Goal: Information Seeking & Learning: Learn about a topic

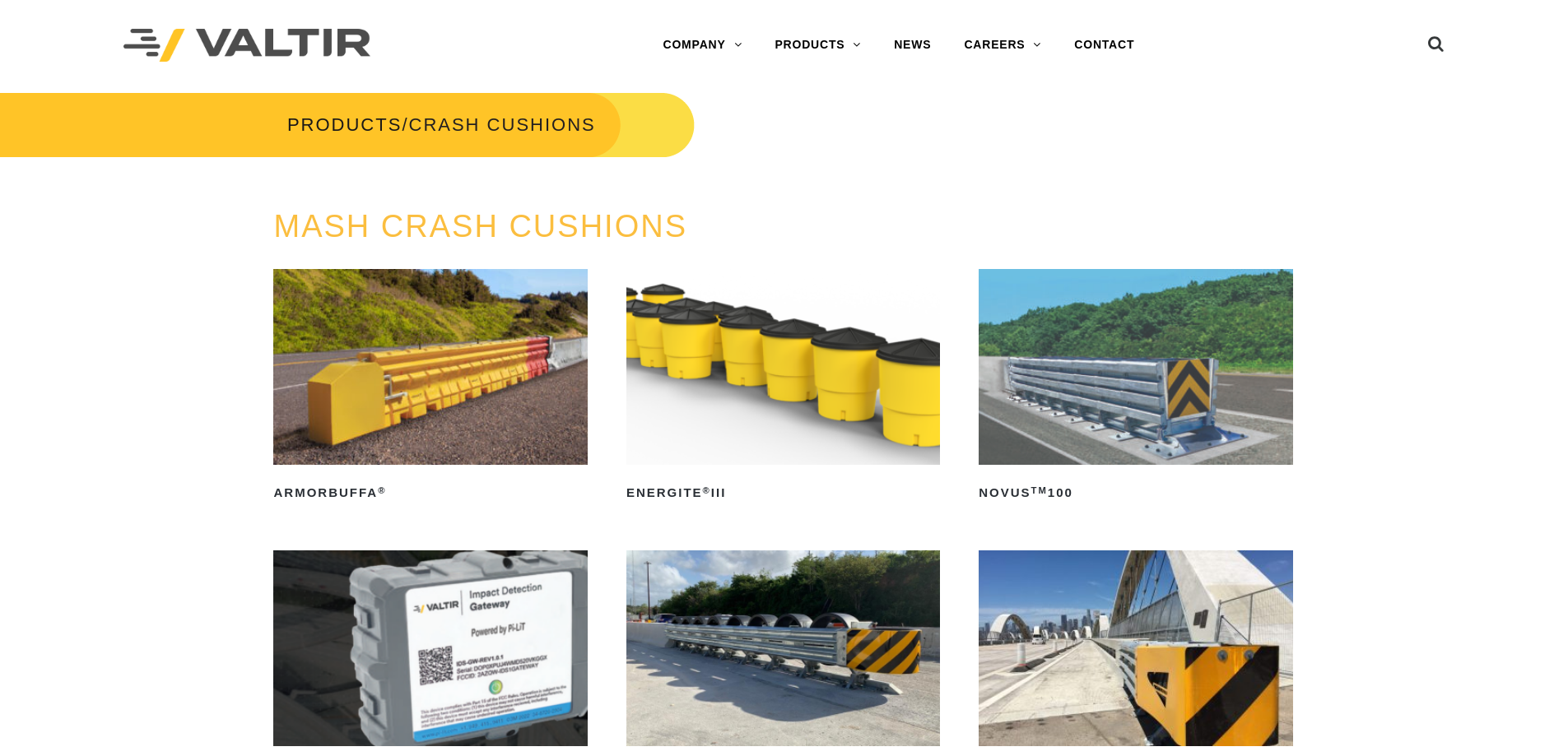
click at [1018, 408] on img at bounding box center [1135, 366] width 314 height 196
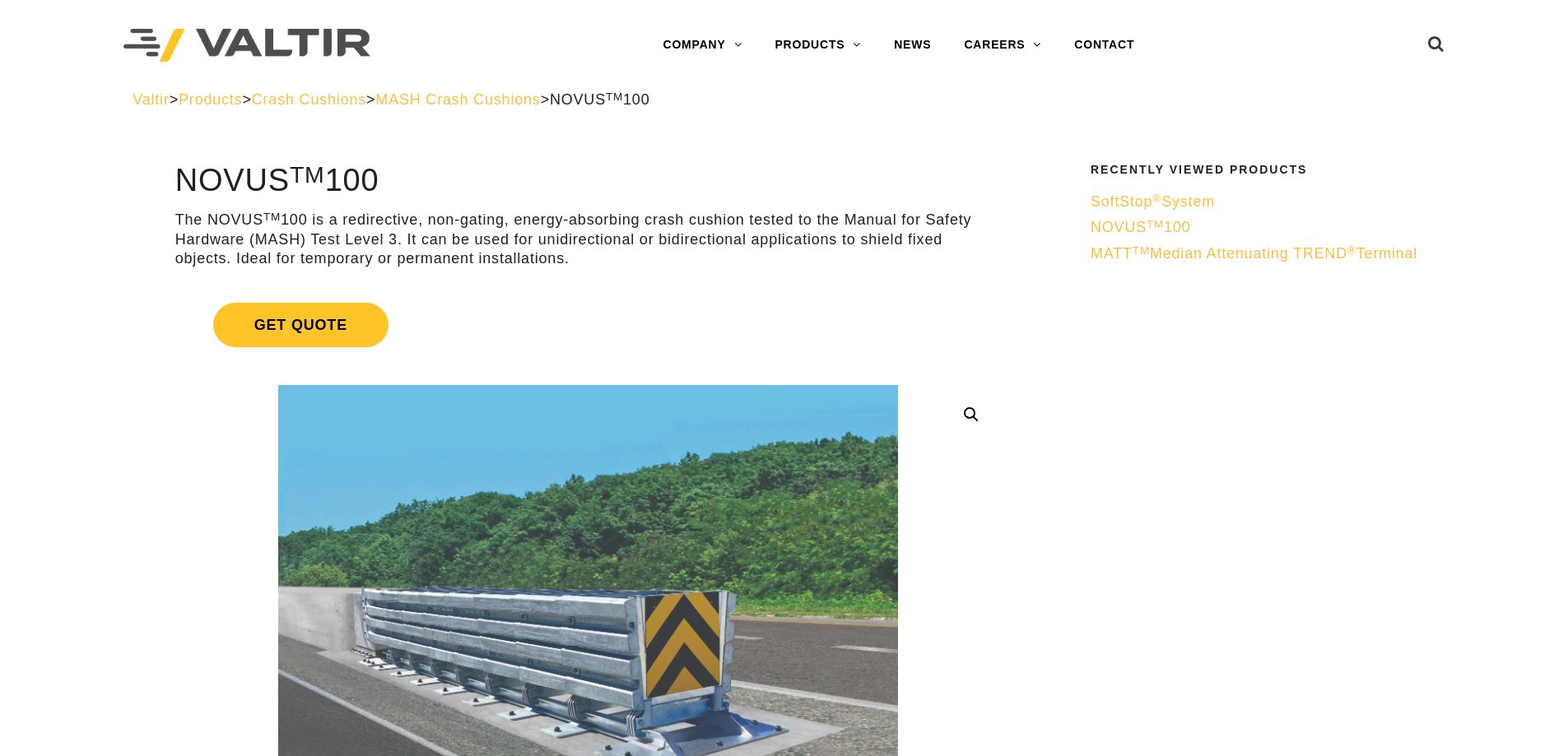
click at [1141, 224] on span "NOVUS TM 100" at bounding box center [1140, 228] width 100 height 17
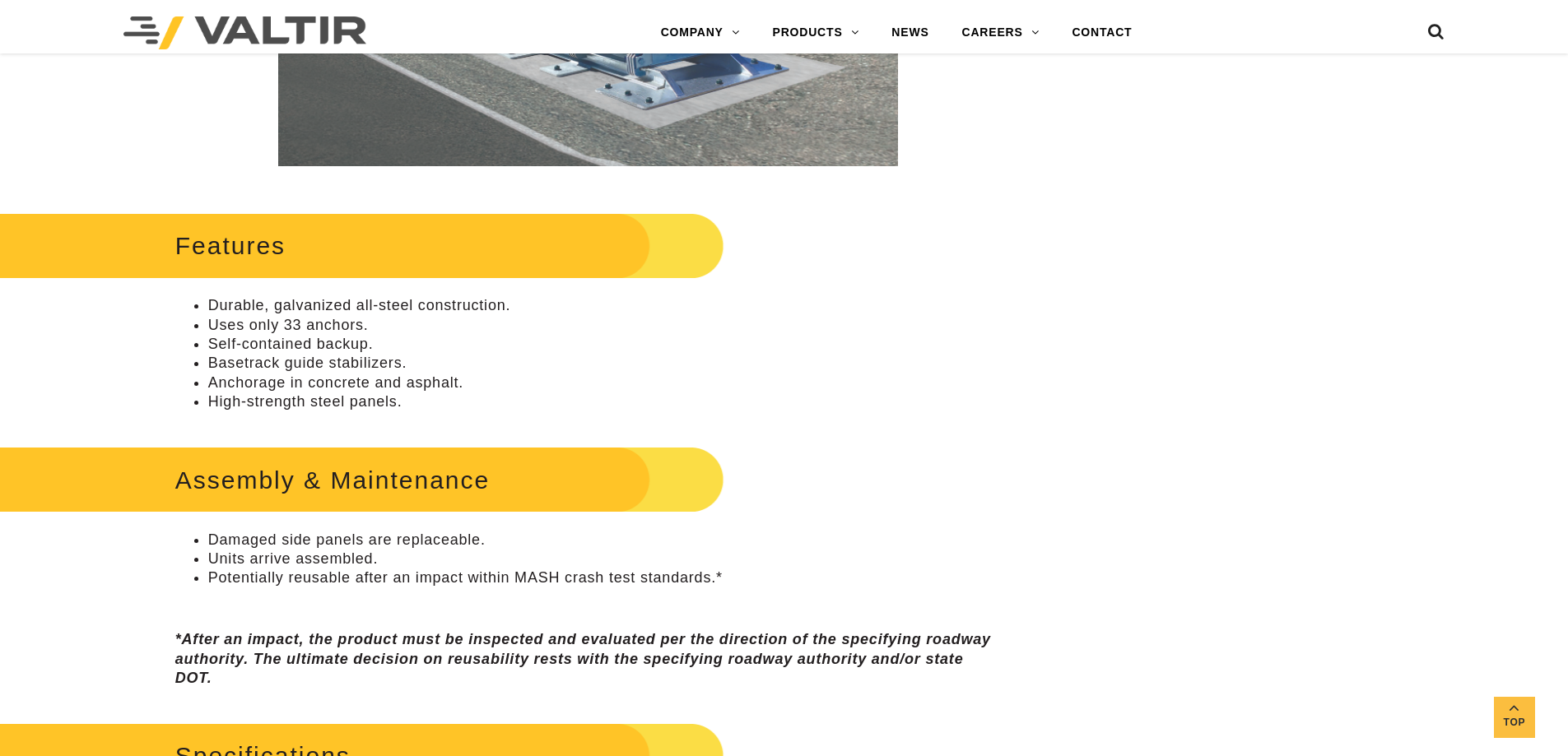
scroll to position [1324, 0]
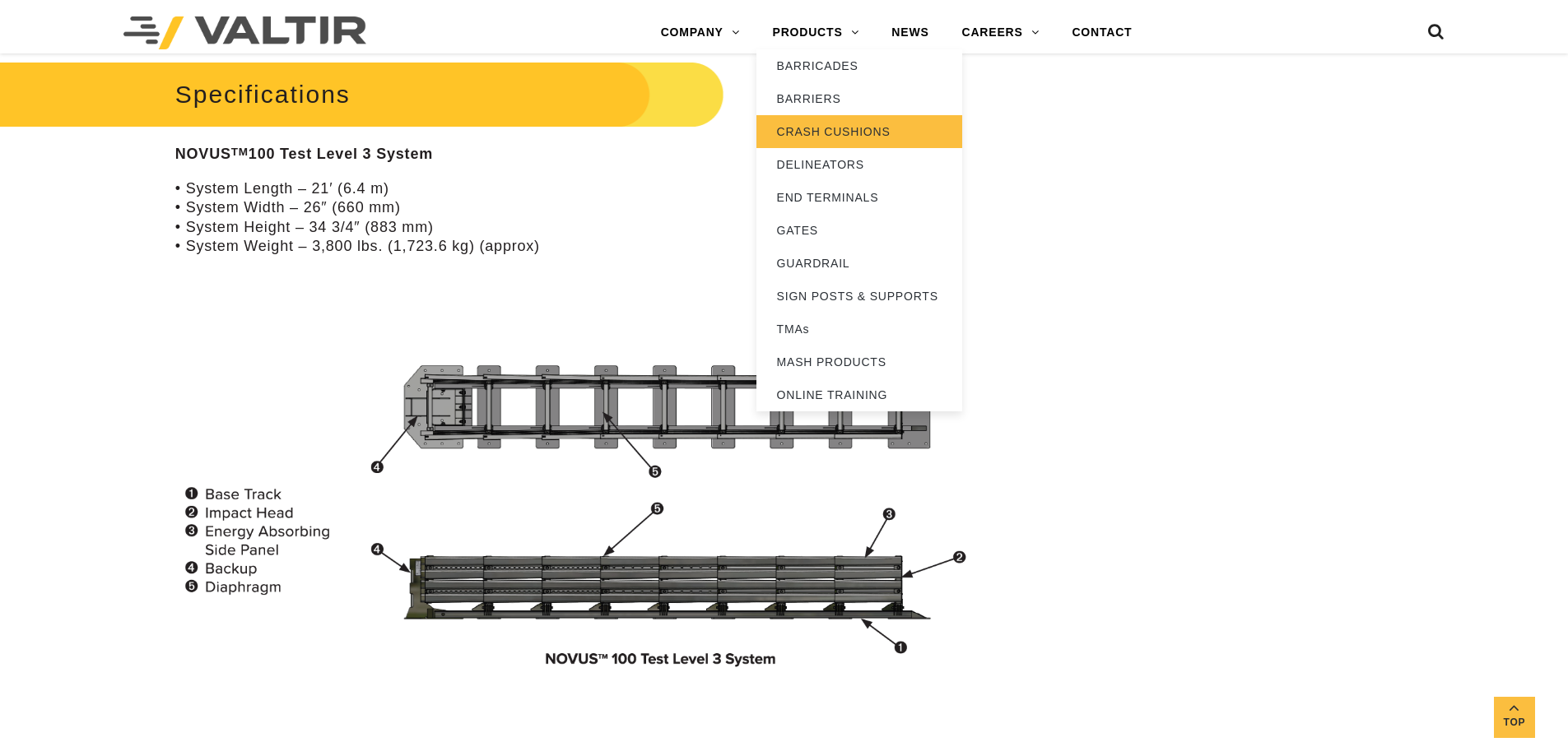
click at [847, 134] on link "CRASH CUSHIONS" at bounding box center [859, 131] width 206 height 33
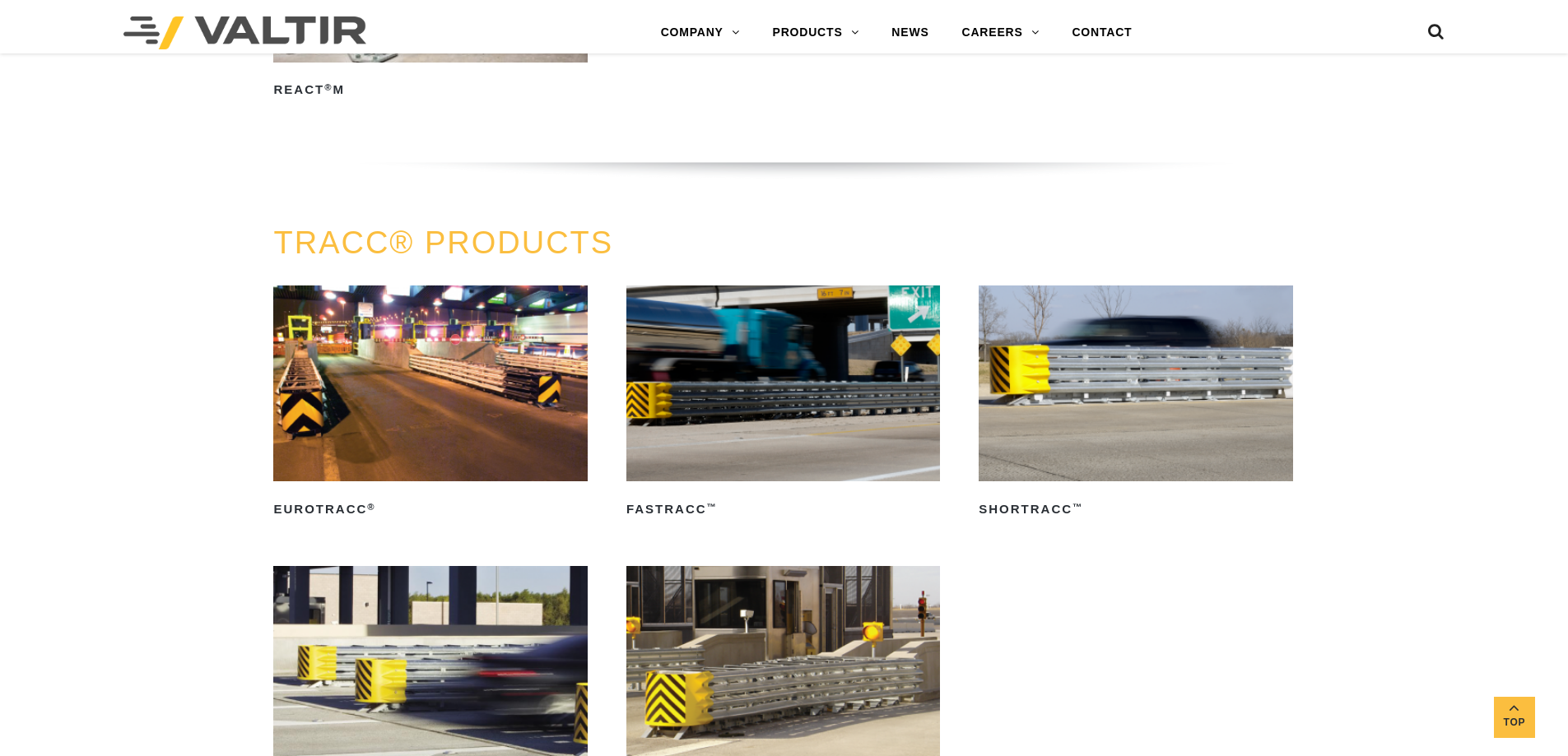
scroll to position [3310, 0]
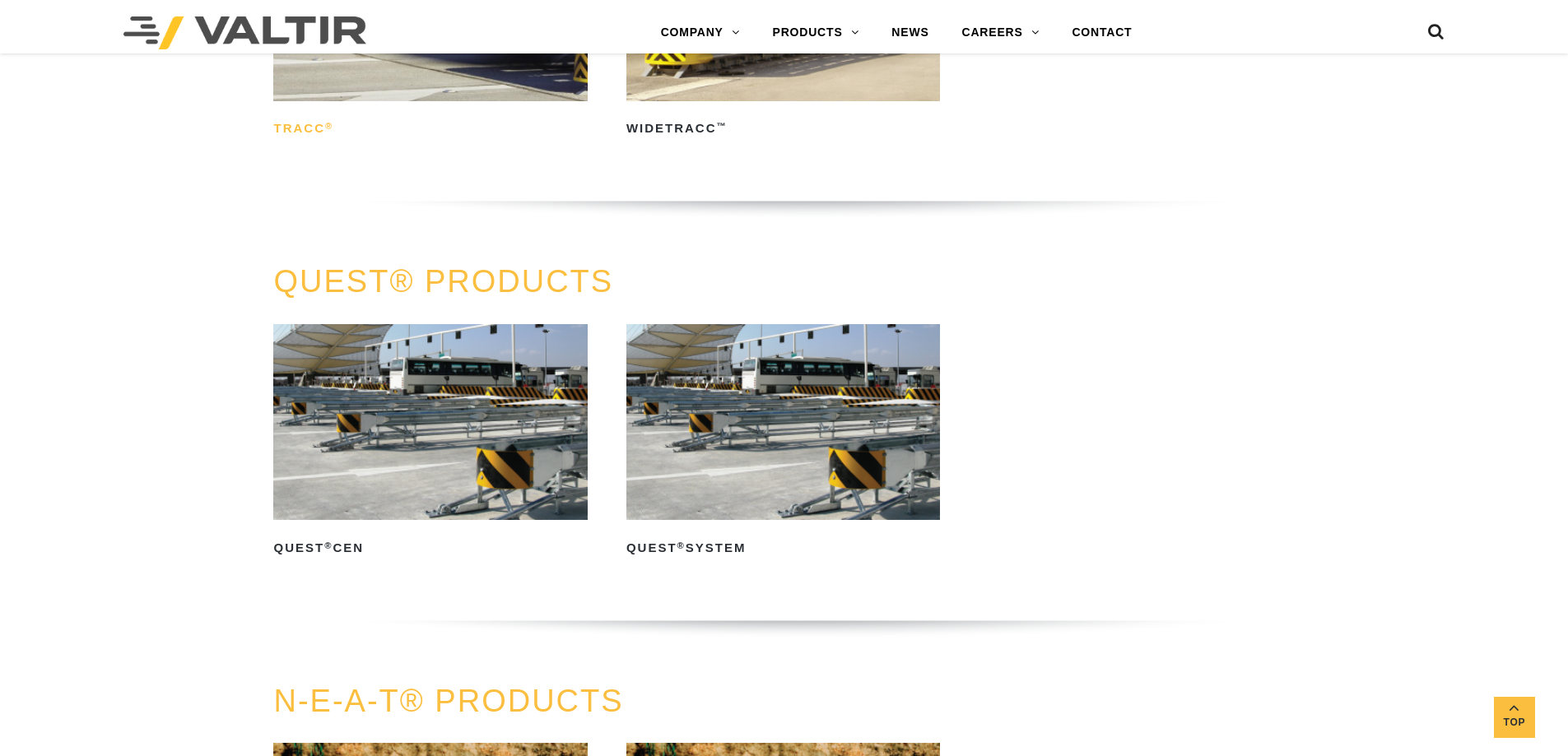
click at [305, 131] on h2 "TRACC ®" at bounding box center [430, 129] width 314 height 26
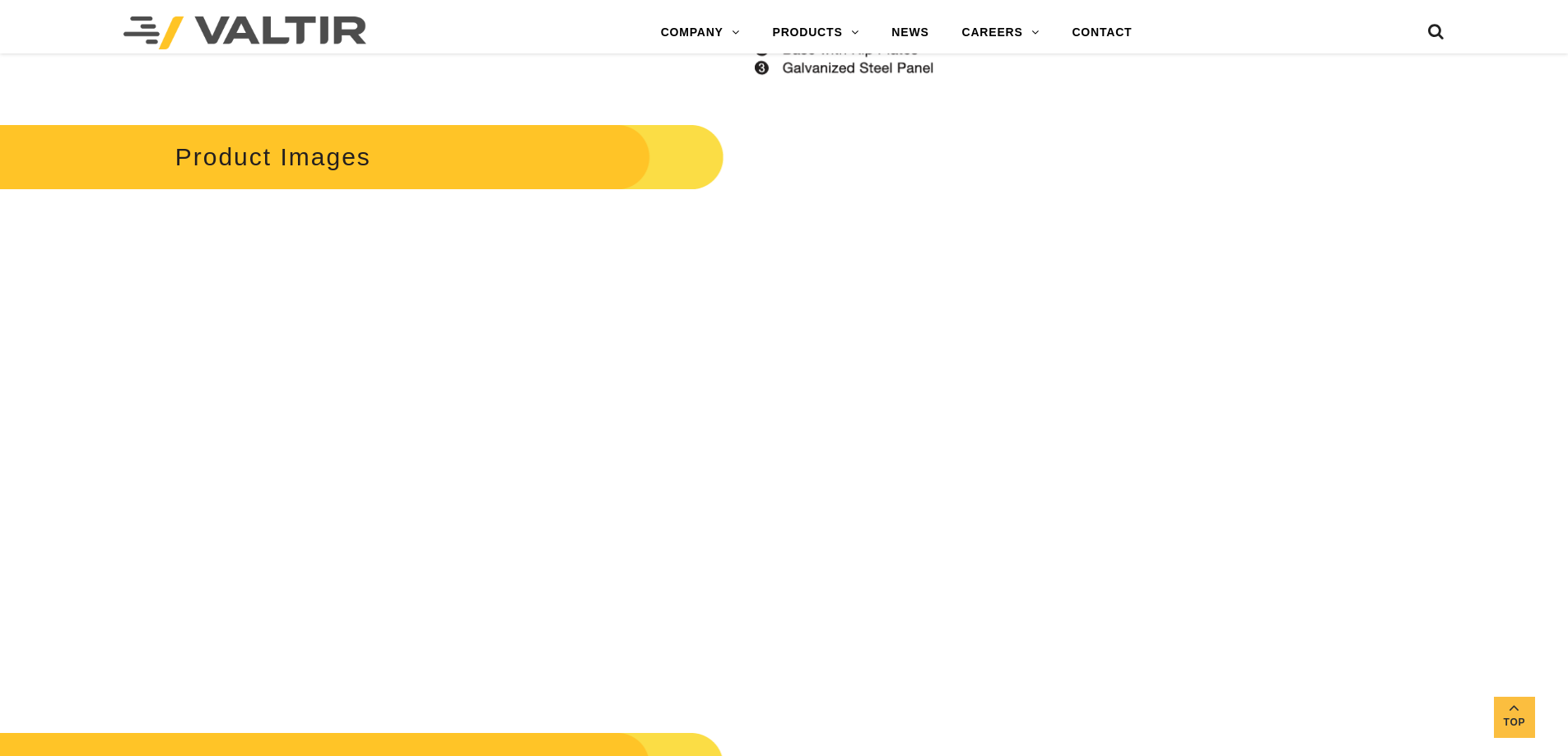
scroll to position [2647, 0]
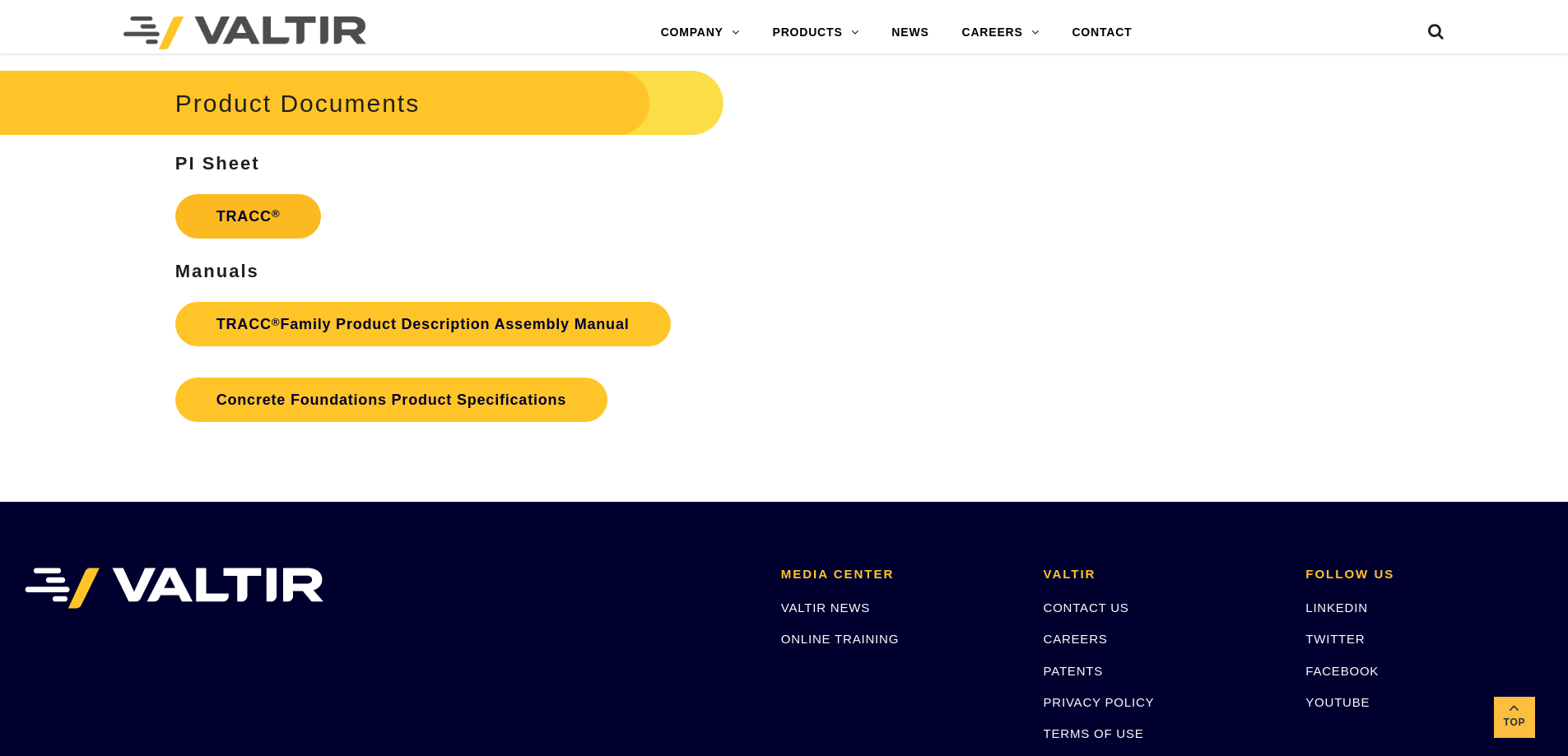
click at [231, 218] on link "TRACC ®" at bounding box center [248, 215] width 146 height 44
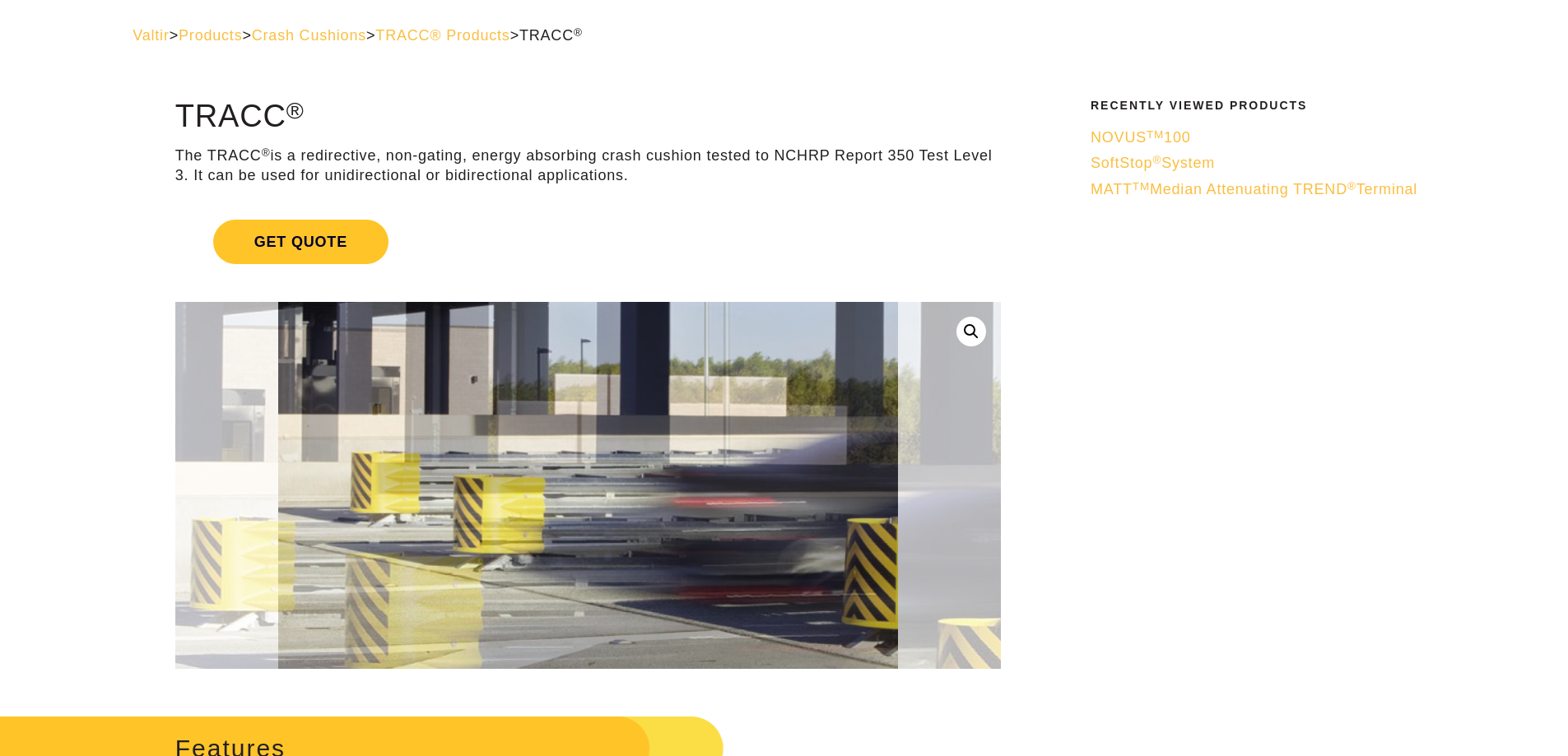
scroll to position [1, 0]
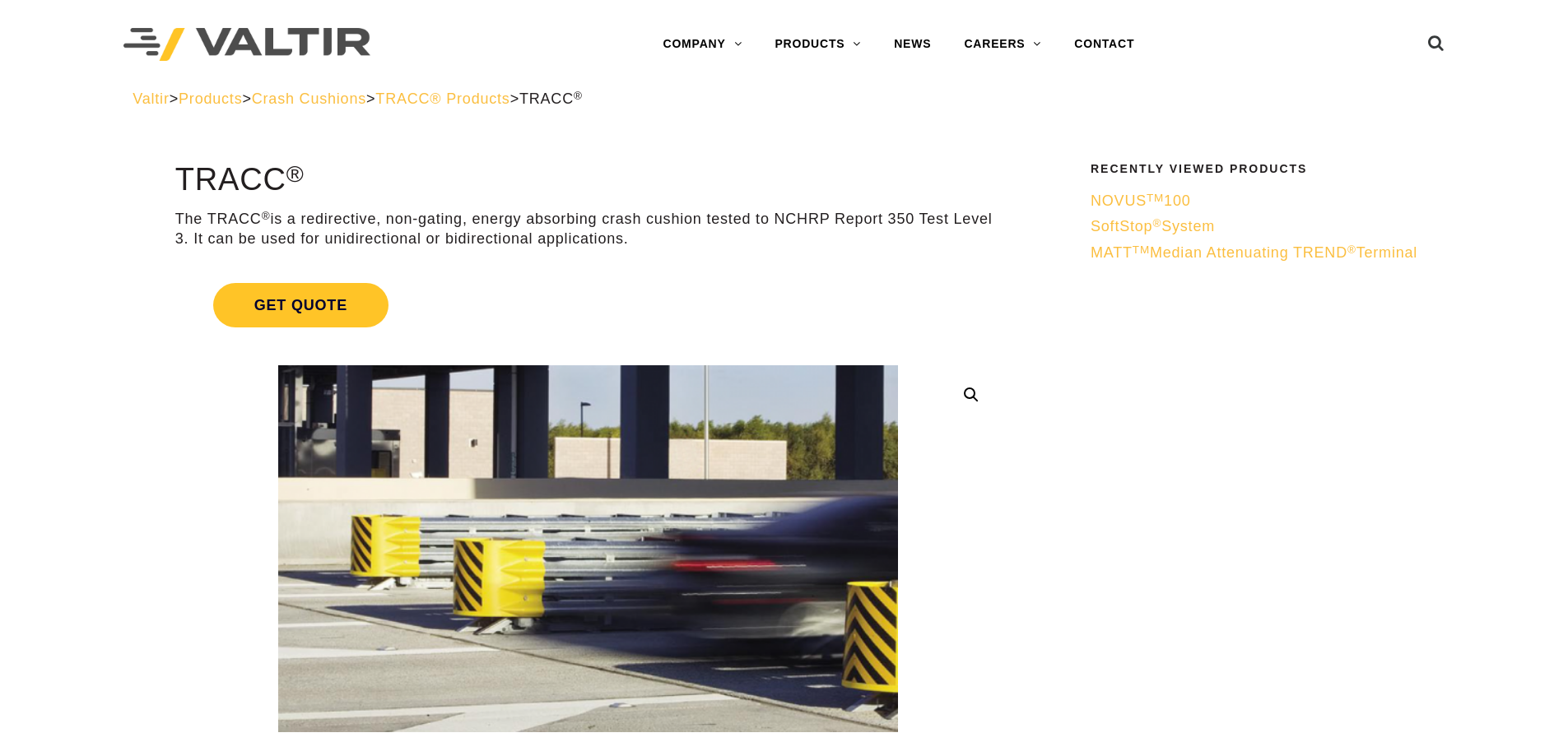
click at [1132, 251] on span "MATT TM Median Attenuating TREND ® Terminal" at bounding box center [1253, 253] width 327 height 17
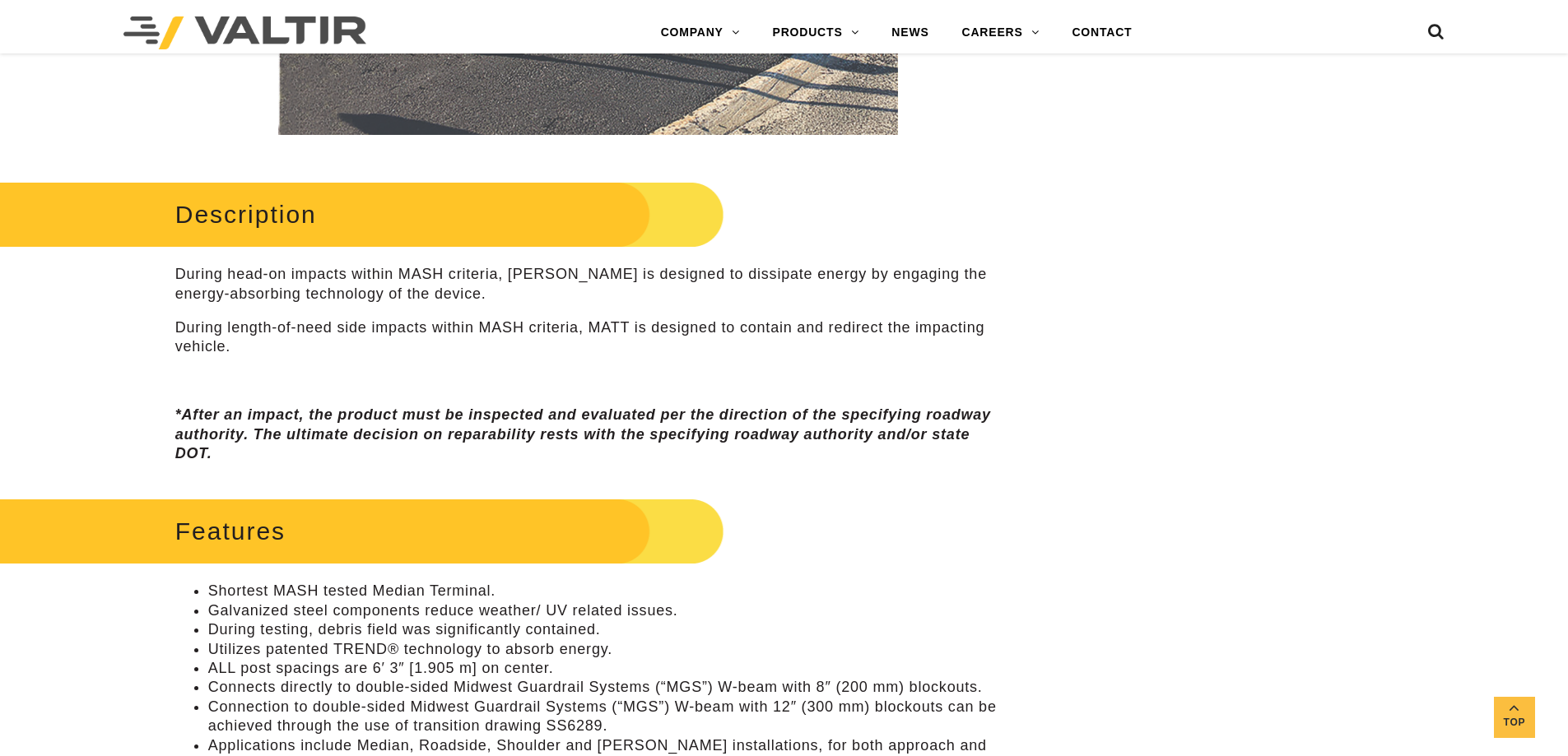
scroll to position [910, 0]
